Goal: Ask a question: Seek information or help from site administrators or community

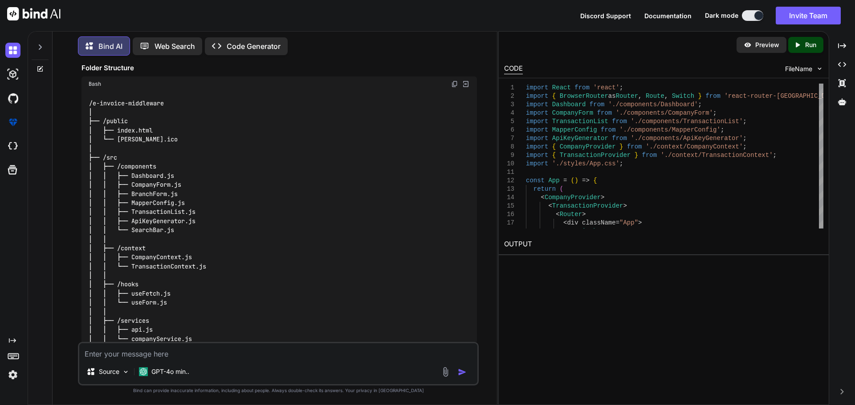
scroll to position [202, 0]
click at [161, 366] on div "GPT-4o min.." at bounding box center [163, 372] width 57 height 18
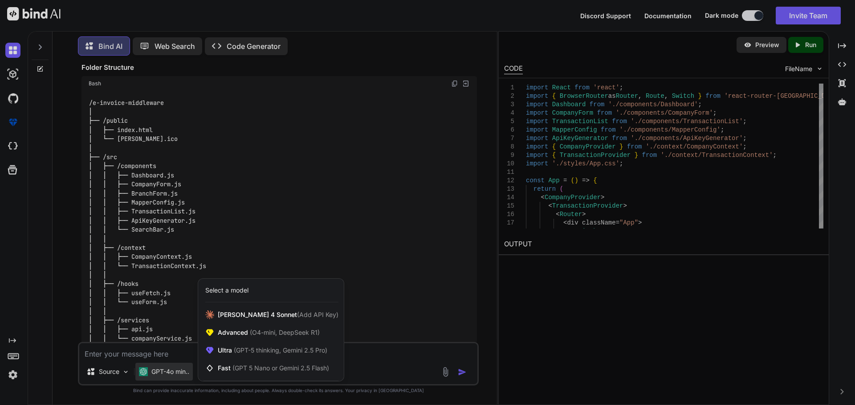
click at [57, 318] on div at bounding box center [427, 202] width 855 height 405
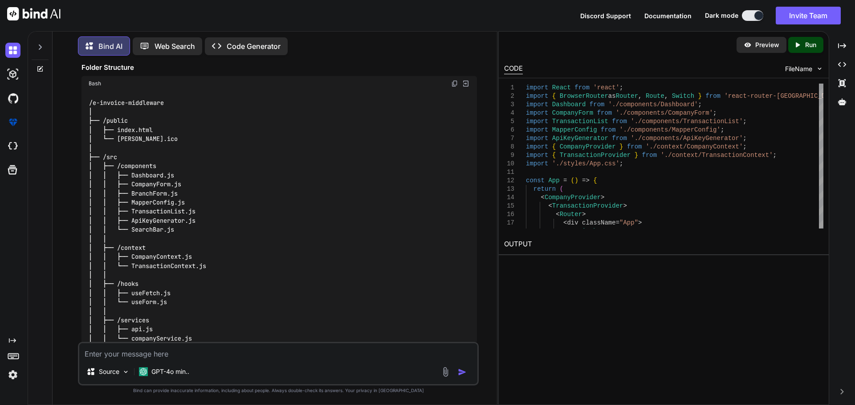
type textarea "x"
drag, startPoint x: 158, startPoint y: 137, endPoint x: 117, endPoint y: 138, distance: 41.0
click at [117, 138] on div "/e-invoice-middleware │ ├── /public │ ├── index.html │ └── [PERSON_NAME].ico │ …" at bounding box center [278, 268] width 395 height 359
copy code "favicon.ico"
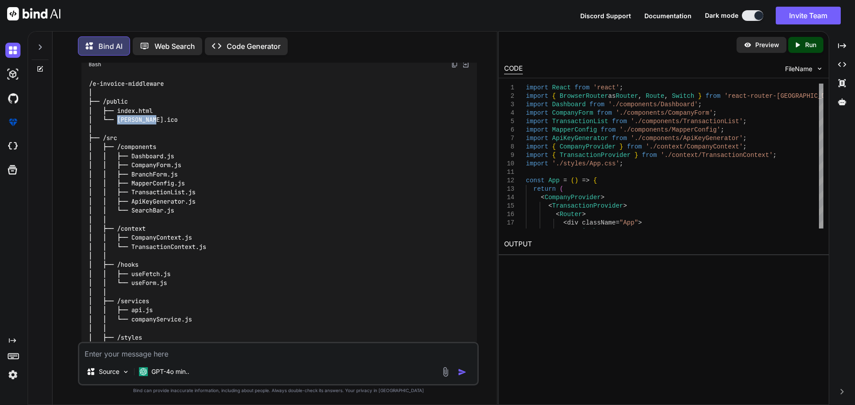
scroll to position [221, 0]
click at [138, 146] on code "/e-invoice-middleware │ ├── /public │ ├── index.html │ └── [PERSON_NAME].ico │ …" at bounding box center [147, 251] width 117 height 345
copy code "components"
drag, startPoint x: 178, startPoint y: 154, endPoint x: 132, endPoint y: 159, distance: 46.1
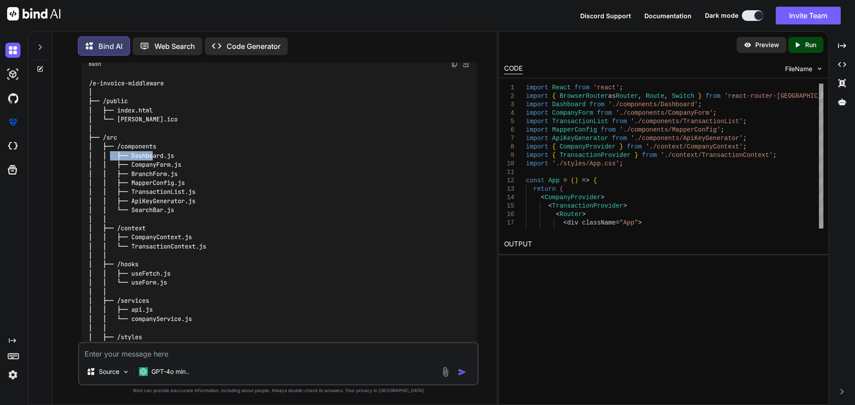
click at [132, 159] on div "/e-invoice-middleware │ ├── /public │ ├── index.html │ └── [PERSON_NAME].ico │ …" at bounding box center [278, 251] width 395 height 359
copy code "Dashboard.js"
drag, startPoint x: 180, startPoint y: 163, endPoint x: 131, endPoint y: 164, distance: 49.4
click at [131, 164] on code "/e-invoice-middleware │ ├── /public │ ├── index.html │ └── [PERSON_NAME].ico │ …" at bounding box center [147, 251] width 117 height 345
copy code "CompanyForm.js"
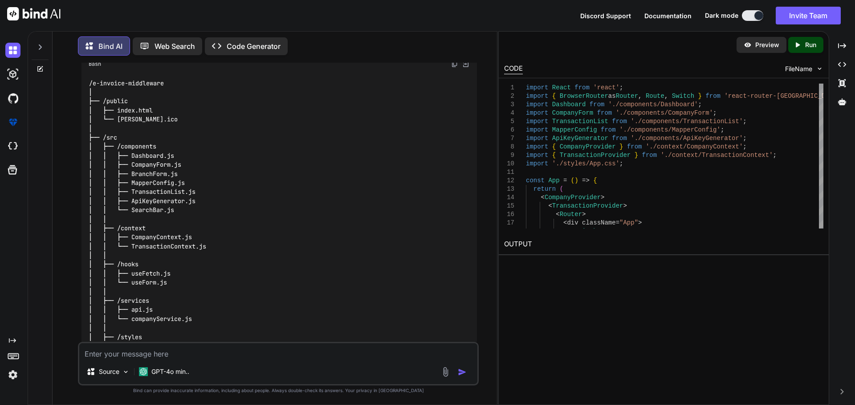
click at [179, 178] on div "/e-invoice-middleware │ ├── /public │ ├── index.html │ └── [PERSON_NAME].ico │ …" at bounding box center [278, 251] width 395 height 359
drag, startPoint x: 179, startPoint y: 176, endPoint x: 131, endPoint y: 172, distance: 48.7
click at [131, 172] on div "/e-invoice-middleware │ ├── /public │ ├── index.html │ └── [PERSON_NAME].ico │ …" at bounding box center [278, 251] width 395 height 359
copy code "BranchForm.js"
drag, startPoint x: 188, startPoint y: 186, endPoint x: 131, endPoint y: 185, distance: 57.0
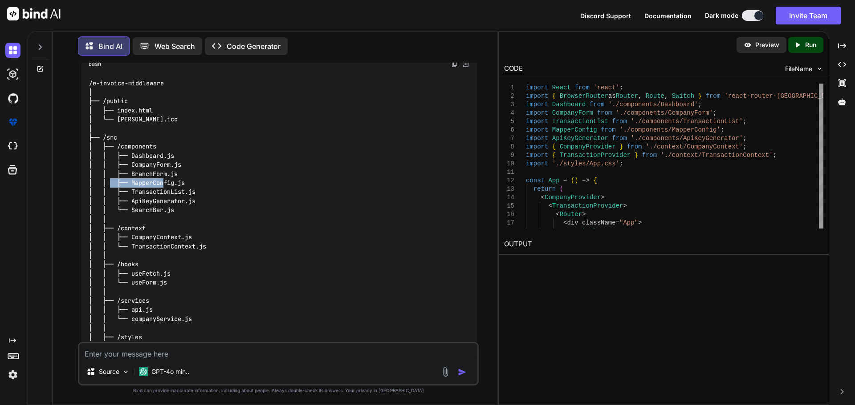
click at [131, 185] on div "/e-invoice-middleware │ ├── /public │ ├── index.html │ └── [PERSON_NAME].ico │ …" at bounding box center [278, 251] width 395 height 359
copy code "MapperConfig.js"
drag, startPoint x: 196, startPoint y: 194, endPoint x: 131, endPoint y: 194, distance: 65.0
click at [131, 194] on div "/e-invoice-middleware │ ├── /public │ ├── index.html │ └── [PERSON_NAME].ico │ …" at bounding box center [278, 251] width 395 height 359
copy code "TransactionList.js"
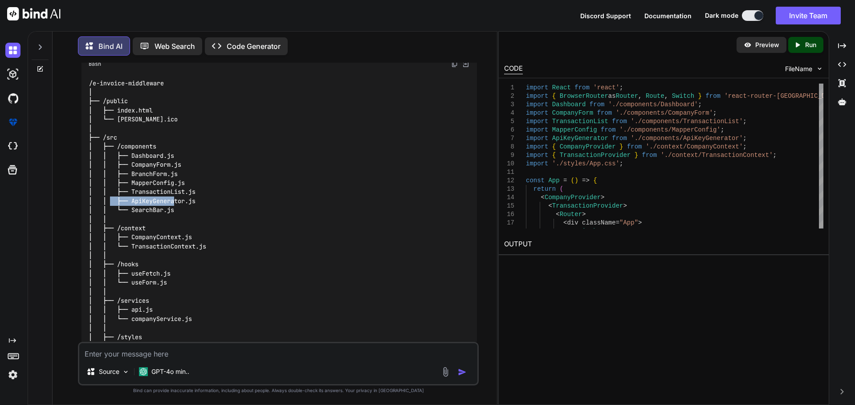
drag, startPoint x: 195, startPoint y: 200, endPoint x: 130, endPoint y: 201, distance: 65.4
click at [130, 201] on code "/e-invoice-middleware │ ├── /public │ ├── index.html │ └── [PERSON_NAME].ico │ …" at bounding box center [147, 251] width 117 height 345
copy code "ApiKeyGenerator.js"
drag, startPoint x: 175, startPoint y: 206, endPoint x: 130, endPoint y: 209, distance: 45.5
click at [130, 209] on div "/e-invoice-middleware │ ├── /public │ ├── index.html │ └── [PERSON_NAME].ico │ …" at bounding box center [278, 251] width 395 height 359
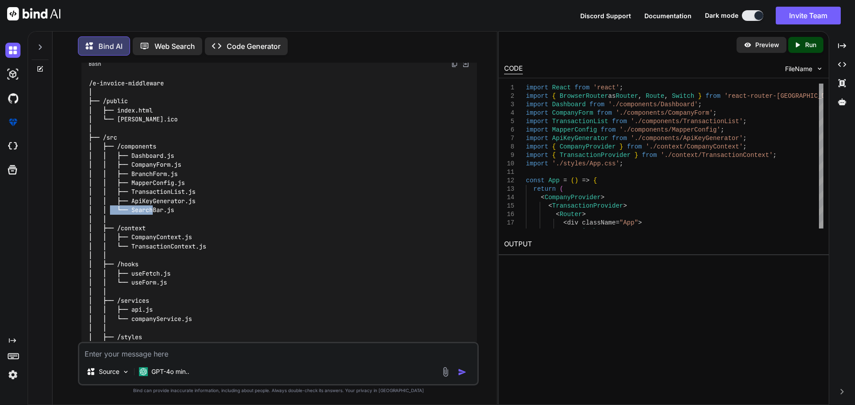
copy code "SearchBar.js"
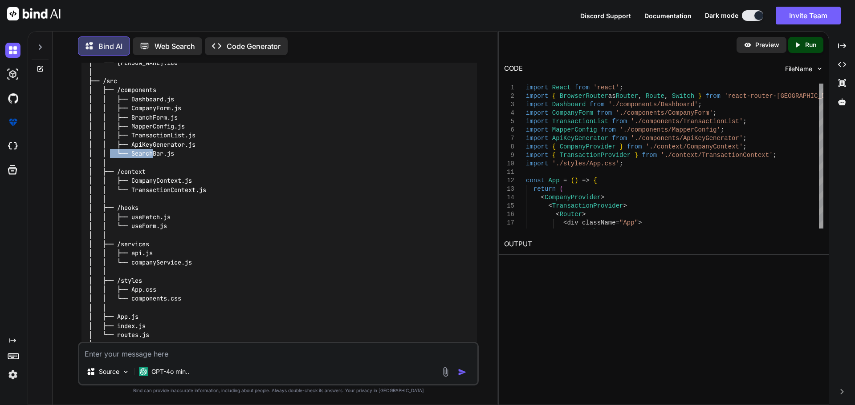
scroll to position [278, 0]
click at [138, 168] on code "/e-invoice-middleware │ ├── /public │ ├── index.html │ └── [PERSON_NAME].ico │ …" at bounding box center [147, 194] width 117 height 345
copy code "context"
drag, startPoint x: 199, startPoint y: 176, endPoint x: 131, endPoint y: 180, distance: 68.2
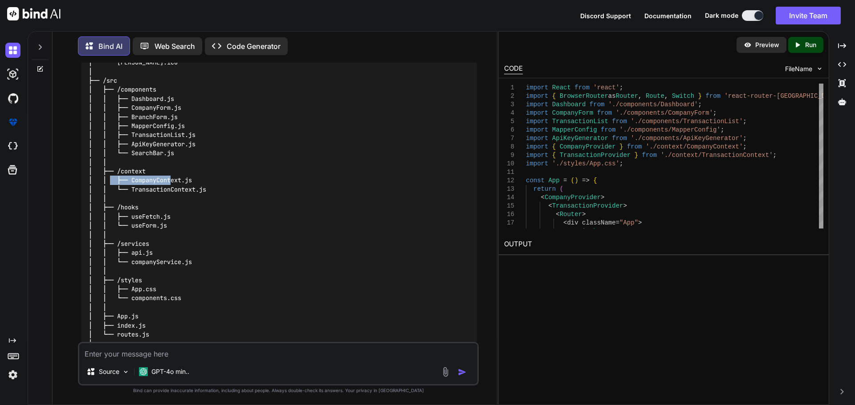
click at [131, 180] on div "/e-invoice-middleware │ ├── /public │ ├── index.html │ └── [PERSON_NAME].ico │ …" at bounding box center [278, 194] width 395 height 359
drag, startPoint x: 209, startPoint y: 187, endPoint x: 131, endPoint y: 192, distance: 78.5
click at [131, 192] on div "/e-invoice-middleware │ ├── /public │ ├── index.html │ └── [PERSON_NAME].ico │ …" at bounding box center [278, 194] width 395 height 359
click at [131, 203] on code "/e-invoice-middleware │ ├── /public │ ├── index.html │ └── [PERSON_NAME].ico │ …" at bounding box center [147, 194] width 117 height 345
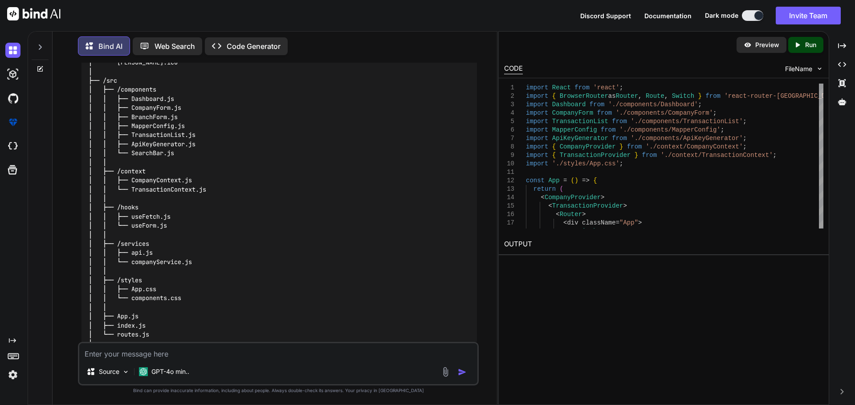
click at [126, 211] on code "/e-invoice-middleware │ ├── /public │ ├── index.html │ └── [PERSON_NAME].ico │ …" at bounding box center [147, 194] width 117 height 345
drag, startPoint x: 172, startPoint y: 216, endPoint x: 130, endPoint y: 218, distance: 42.8
click at [130, 218] on div "/e-invoice-middleware │ ├── /public │ ├── index.html │ └── [PERSON_NAME].ico │ …" at bounding box center [278, 194] width 395 height 359
drag, startPoint x: 169, startPoint y: 227, endPoint x: 130, endPoint y: 224, distance: 38.8
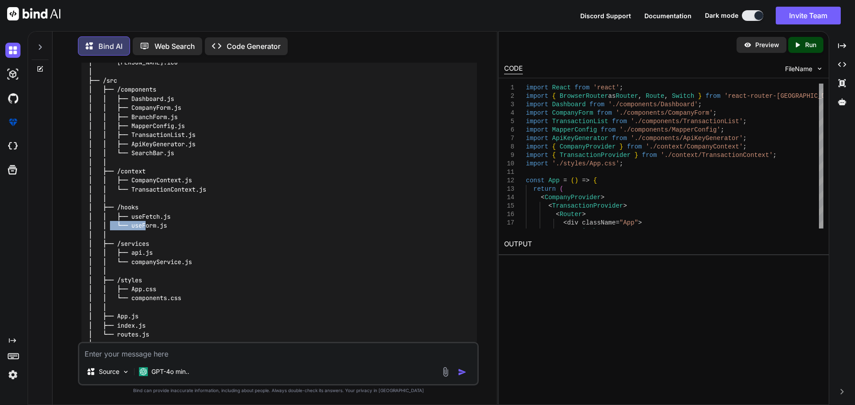
click at [130, 224] on div "/e-invoice-middleware │ ├── /public │ ├── index.html │ └── [PERSON_NAME].ico │ …" at bounding box center [278, 194] width 395 height 359
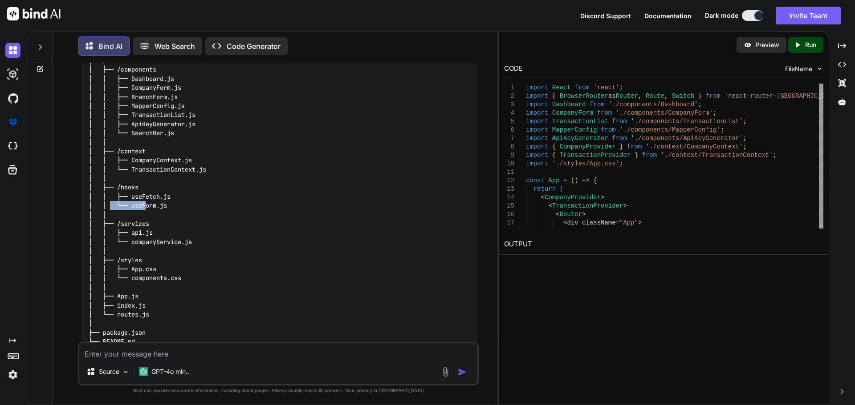
scroll to position [298, 0]
click at [138, 225] on code "/e-invoice-middleware │ ├── /public │ ├── index.html │ └── [PERSON_NAME].ico │ …" at bounding box center [147, 174] width 117 height 345
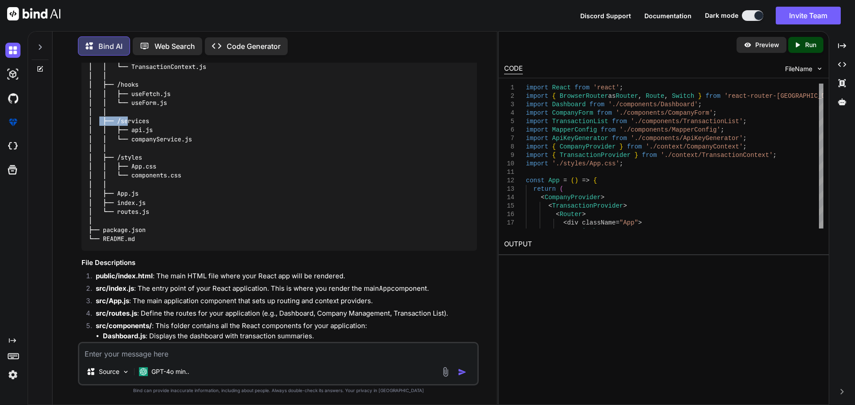
scroll to position [398, 0]
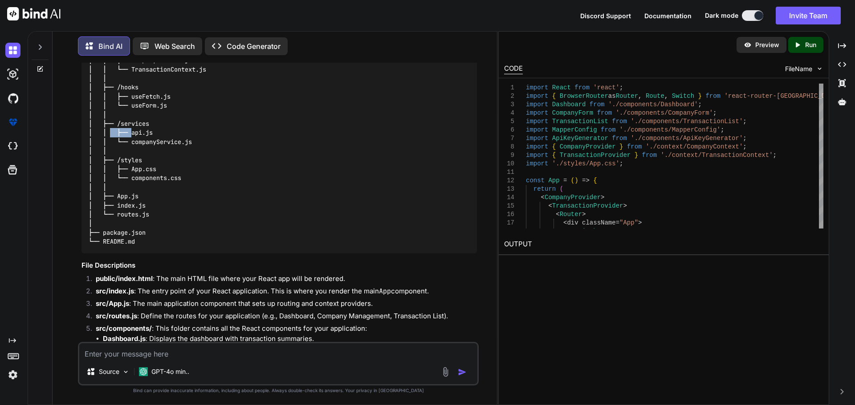
drag, startPoint x: 156, startPoint y: 130, endPoint x: 131, endPoint y: 134, distance: 25.8
click at [131, 134] on div "/e-invoice-middleware │ ├── /public │ ├── index.html │ └── [PERSON_NAME].ico │ …" at bounding box center [278, 74] width 395 height 359
drag, startPoint x: 196, startPoint y: 140, endPoint x: 133, endPoint y: 141, distance: 62.8
click at [133, 141] on div "/e-invoice-middleware │ ├── /public │ ├── index.html │ └── [PERSON_NAME].ico │ …" at bounding box center [278, 74] width 395 height 359
drag, startPoint x: 130, startPoint y: 142, endPoint x: 204, endPoint y: 145, distance: 74.0
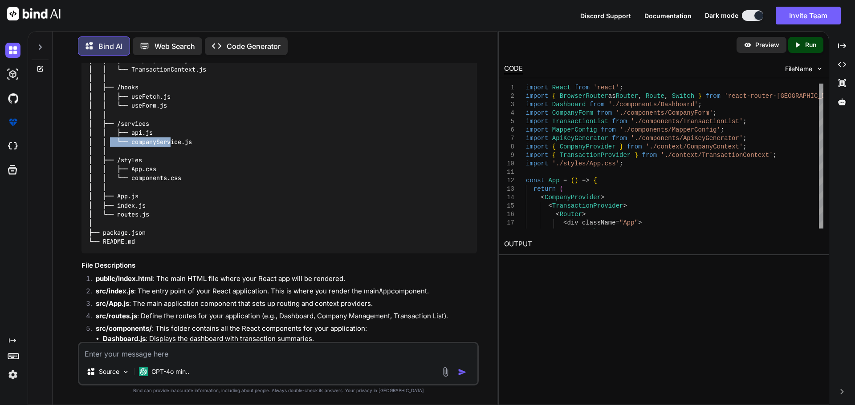
click at [204, 145] on div "/e-invoice-middleware │ ├── /public │ ├── index.html │ └── [PERSON_NAME].ico │ …" at bounding box center [278, 74] width 395 height 359
click at [129, 160] on code "/e-invoice-middleware │ ├── /public │ ├── index.html │ └── [PERSON_NAME].ico │ …" at bounding box center [147, 74] width 117 height 345
drag, startPoint x: 159, startPoint y: 168, endPoint x: 131, endPoint y: 171, distance: 28.7
click at [131, 171] on div "/e-invoice-middleware │ ├── /public │ ├── index.html │ └── [PERSON_NAME].ico │ …" at bounding box center [278, 74] width 395 height 359
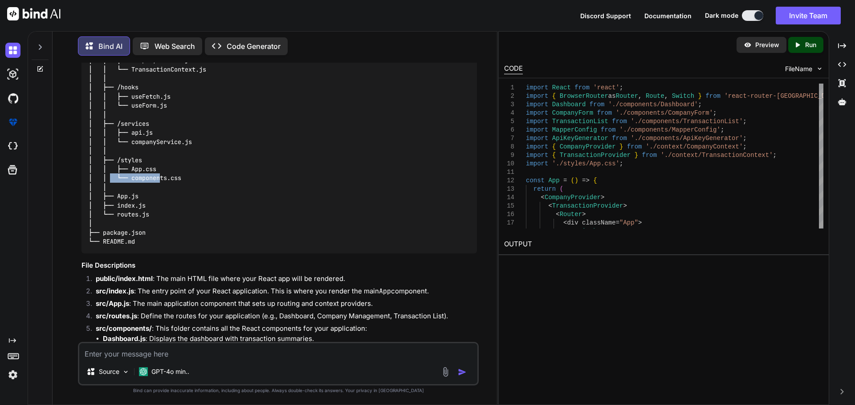
drag, startPoint x: 180, startPoint y: 180, endPoint x: 131, endPoint y: 180, distance: 49.4
click at [131, 180] on code "/e-invoice-middleware │ ├── /public │ ├── index.html │ └── [PERSON_NAME].ico │ …" at bounding box center [147, 74] width 117 height 345
drag, startPoint x: 140, startPoint y: 198, endPoint x: 115, endPoint y: 199, distance: 24.9
click at [115, 199] on div "/e-invoice-middleware │ ├── /public │ ├── index.html │ └── [PERSON_NAME].ico │ …" at bounding box center [278, 74] width 395 height 359
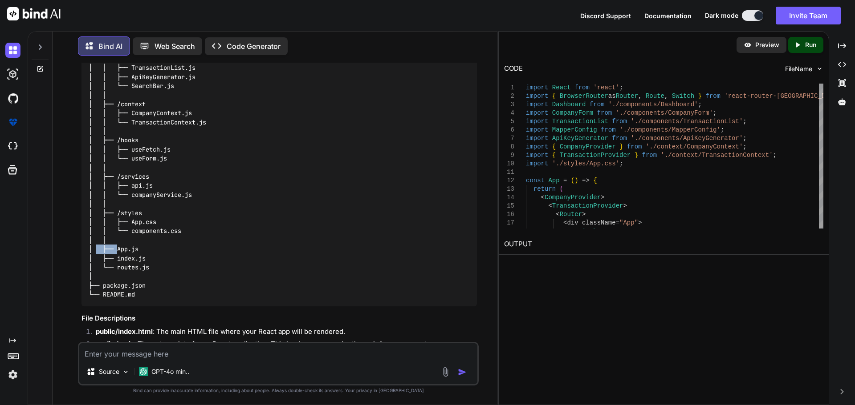
scroll to position [377, 0]
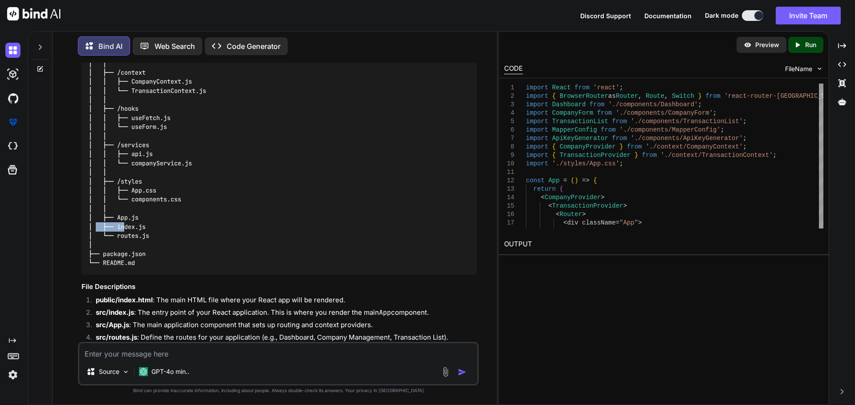
drag, startPoint x: 148, startPoint y: 224, endPoint x: 117, endPoint y: 229, distance: 31.1
click at [117, 229] on div "/e-invoice-middleware │ ├── /public │ ├── index.html │ └── [PERSON_NAME].ico │ …" at bounding box center [278, 95] width 395 height 359
drag, startPoint x: 147, startPoint y: 234, endPoint x: 118, endPoint y: 236, distance: 29.4
click at [118, 236] on code "/e-invoice-middleware │ ├── /public │ ├── index.html │ └── [PERSON_NAME].ico │ …" at bounding box center [147, 95] width 117 height 345
drag, startPoint x: 147, startPoint y: 254, endPoint x: 102, endPoint y: 253, distance: 45.4
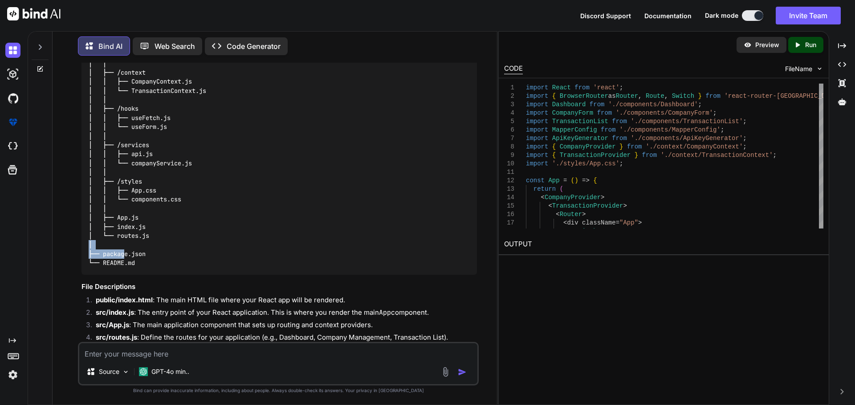
click at [102, 253] on div "/e-invoice-middleware │ ├── /public │ ├── index.html │ └── [PERSON_NAME].ico │ …" at bounding box center [278, 95] width 395 height 359
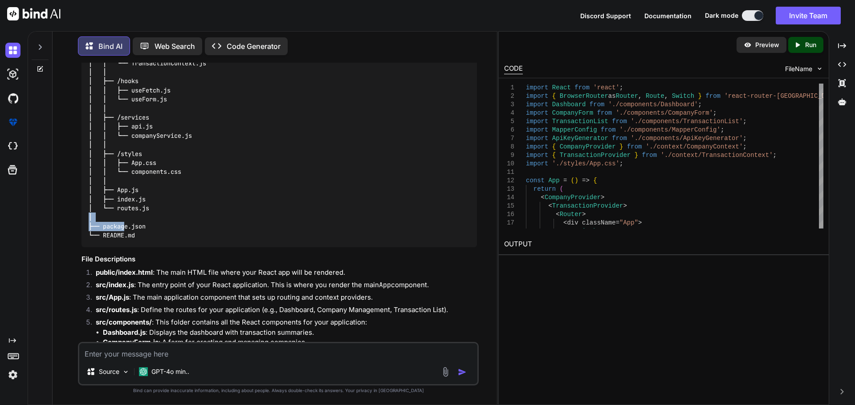
scroll to position [405, 0]
drag, startPoint x: 140, startPoint y: 235, endPoint x: 102, endPoint y: 235, distance: 38.3
click at [102, 235] on div "/e-invoice-middleware │ ├── /public │ ├── index.html │ └── [PERSON_NAME].ico │ …" at bounding box center [278, 67] width 395 height 359
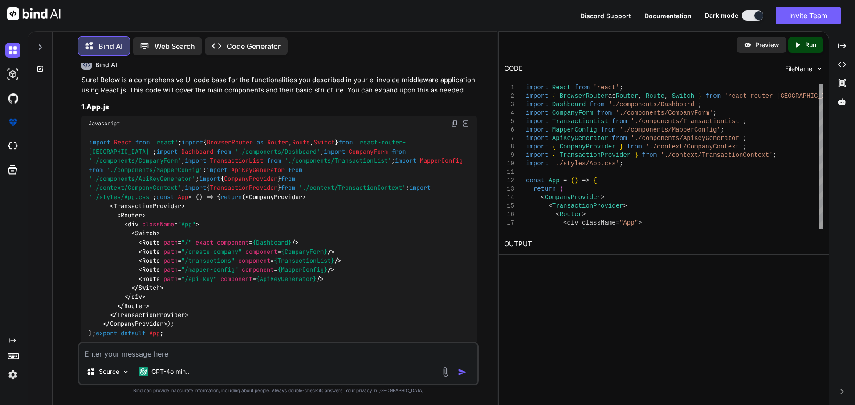
scroll to position [1134, 0]
click at [452, 119] on img at bounding box center [454, 122] width 7 height 7
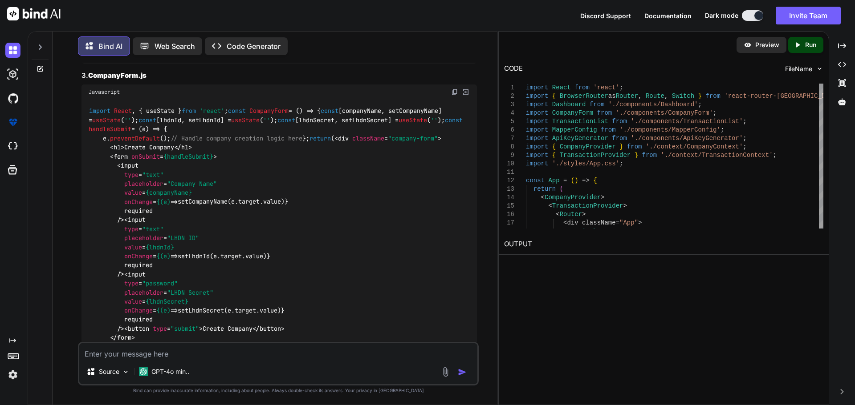
scroll to position [1466, 0]
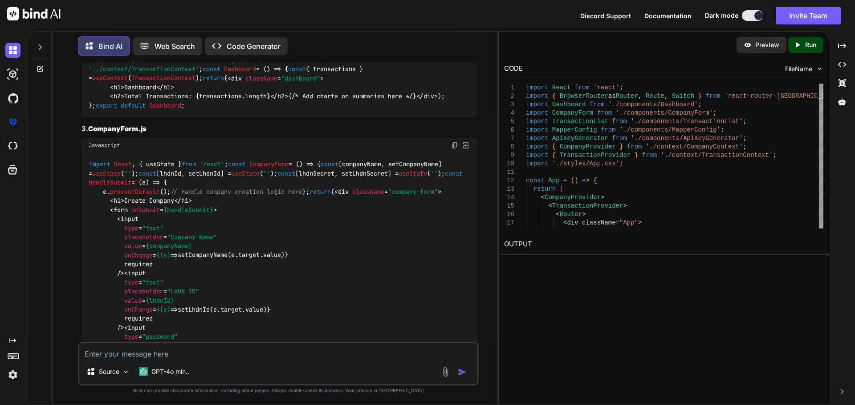
click at [455, 45] on img at bounding box center [454, 40] width 7 height 7
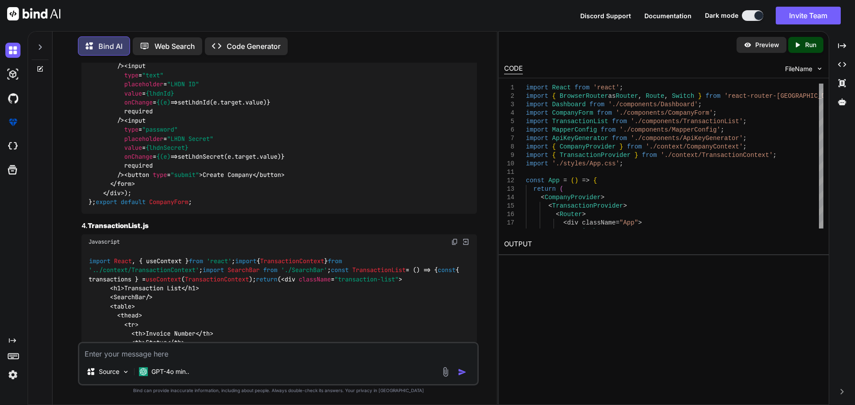
scroll to position [1674, 0]
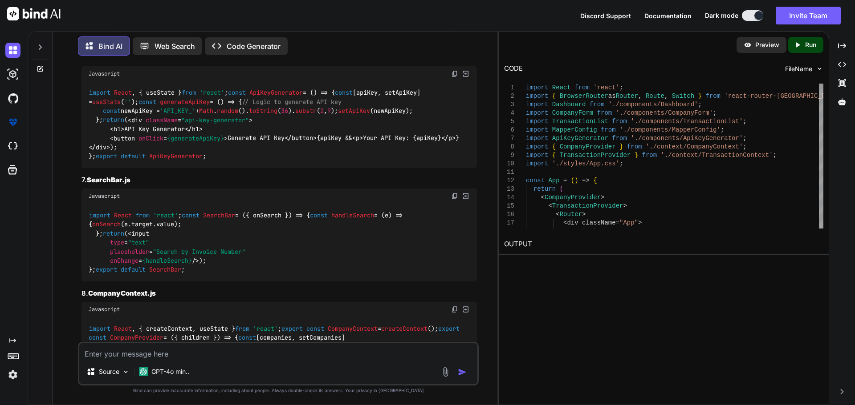
scroll to position [2160, 0]
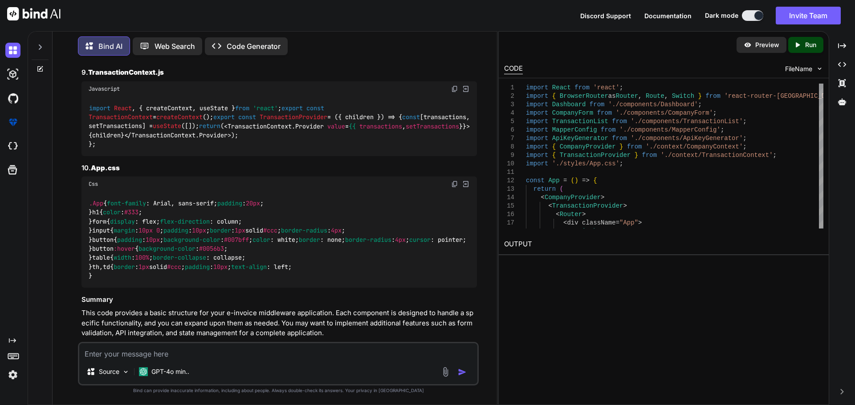
scroll to position [2476, 0]
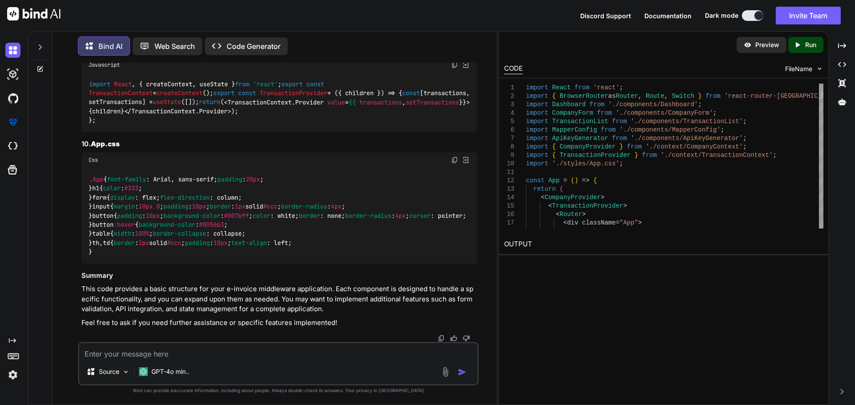
scroll to position [2593, 0]
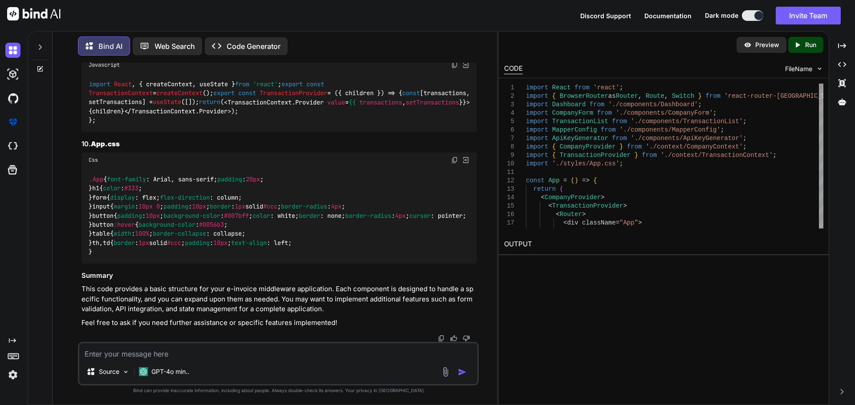
click at [453, 69] on img at bounding box center [454, 64] width 7 height 7
click at [454, 157] on img at bounding box center [454, 160] width 7 height 7
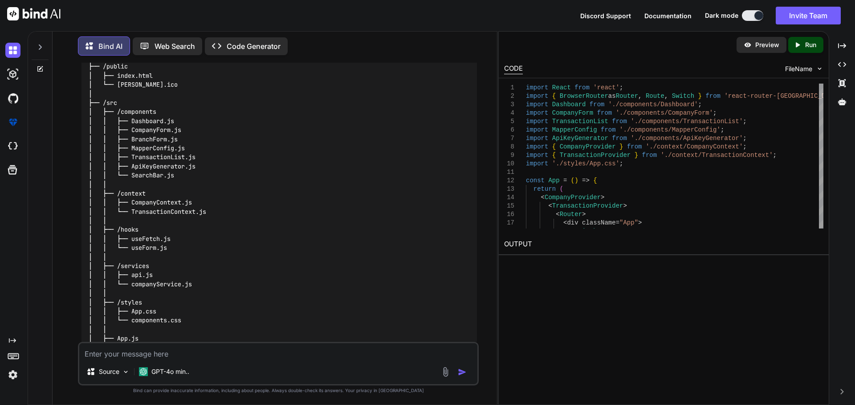
scroll to position [0, 0]
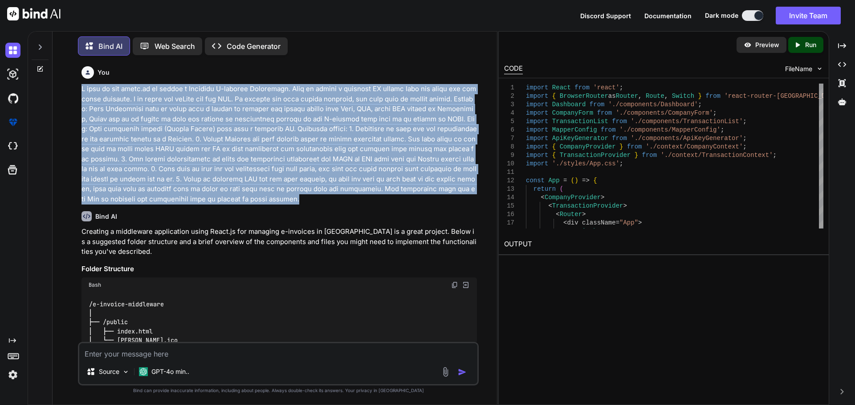
drag, startPoint x: 272, startPoint y: 198, endPoint x: 79, endPoint y: 87, distance: 223.3
click at [79, 87] on div "You Bind AI Creating a middleware application using React.js for managing e-inv…" at bounding box center [278, 234] width 401 height 342
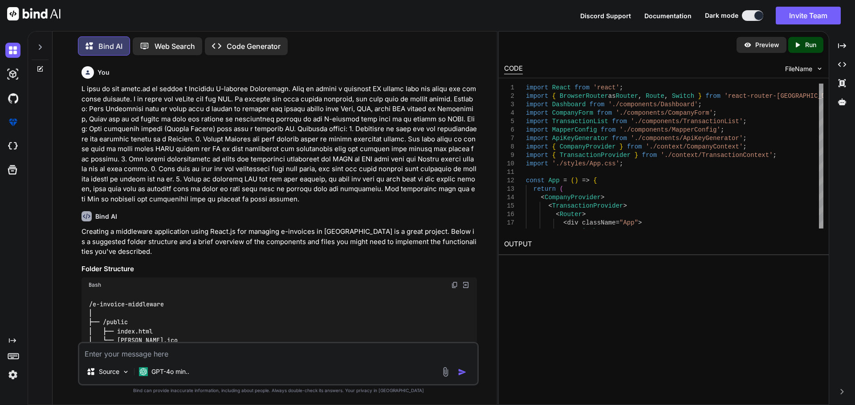
click at [121, 351] on textarea at bounding box center [278, 352] width 398 height 16
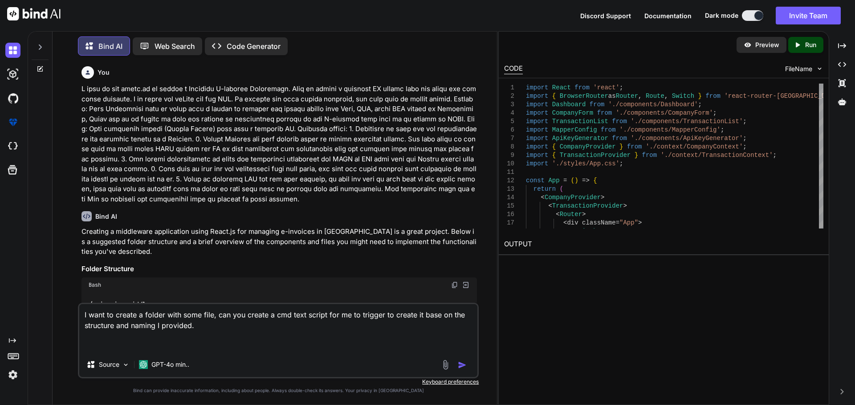
paste textarea "loremips-dolorsit-ametconsec/ ├── adipis/ │ ├── elits.doei │ └── tempori.utl ├─…"
type textarea "L ipsu do sitame c adipis elit sedd eius, tem inc utlabo e dol magn aliqua eni …"
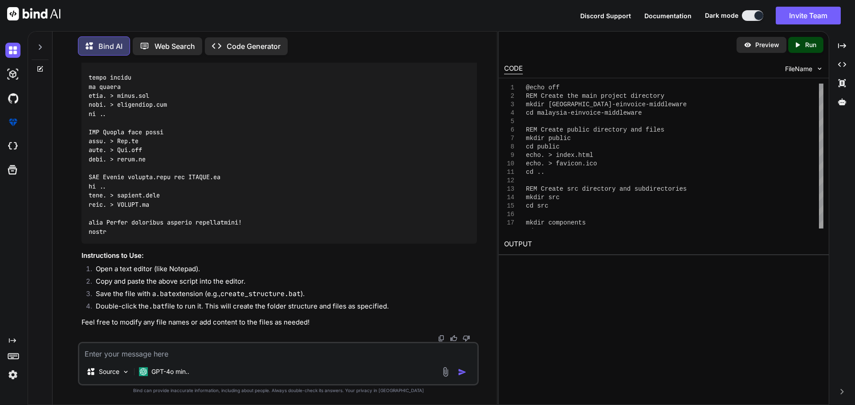
scroll to position [4175, 0]
type textarea "I want to create this folder in the desktop screen not in the c drive"
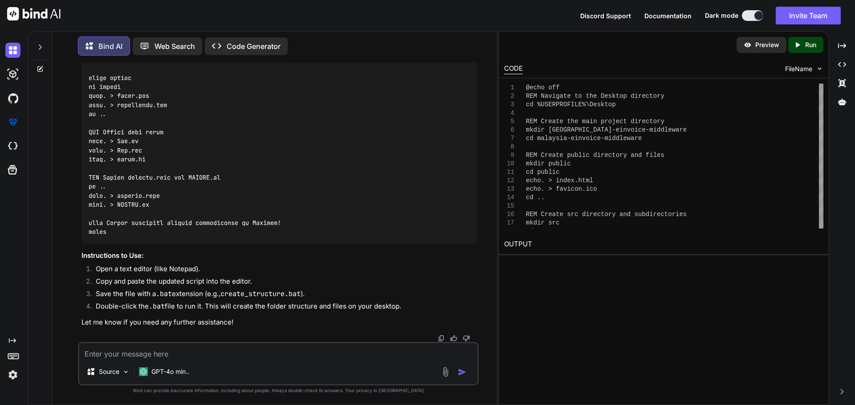
scroll to position [5405, 0]
